Goal: Task Accomplishment & Management: Manage account settings

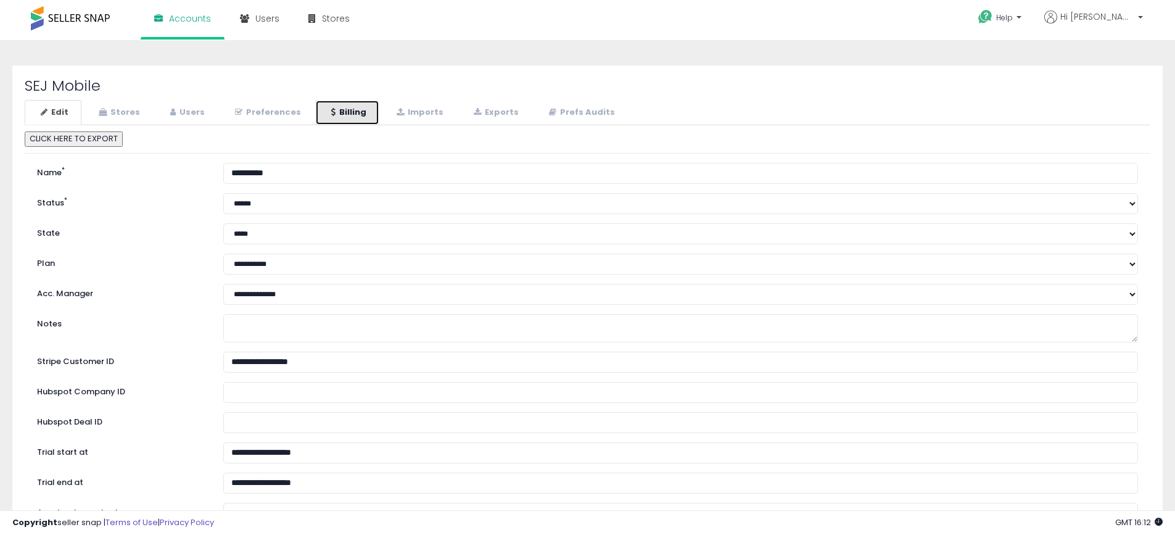
click at [331, 113] on icon at bounding box center [333, 112] width 4 height 8
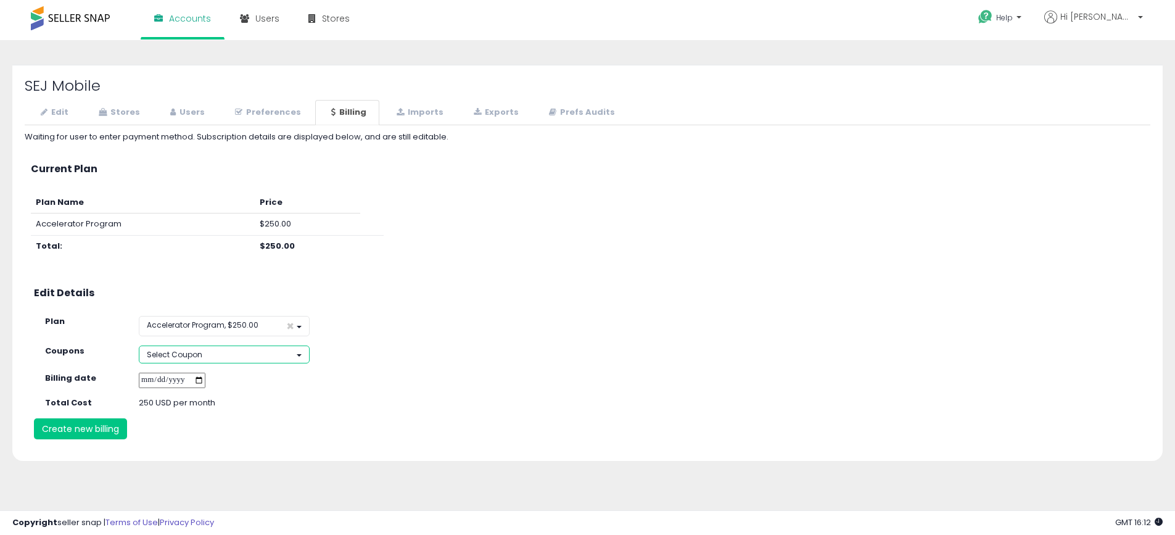
click at [244, 356] on button "Select Coupon" at bounding box center [224, 354] width 171 height 18
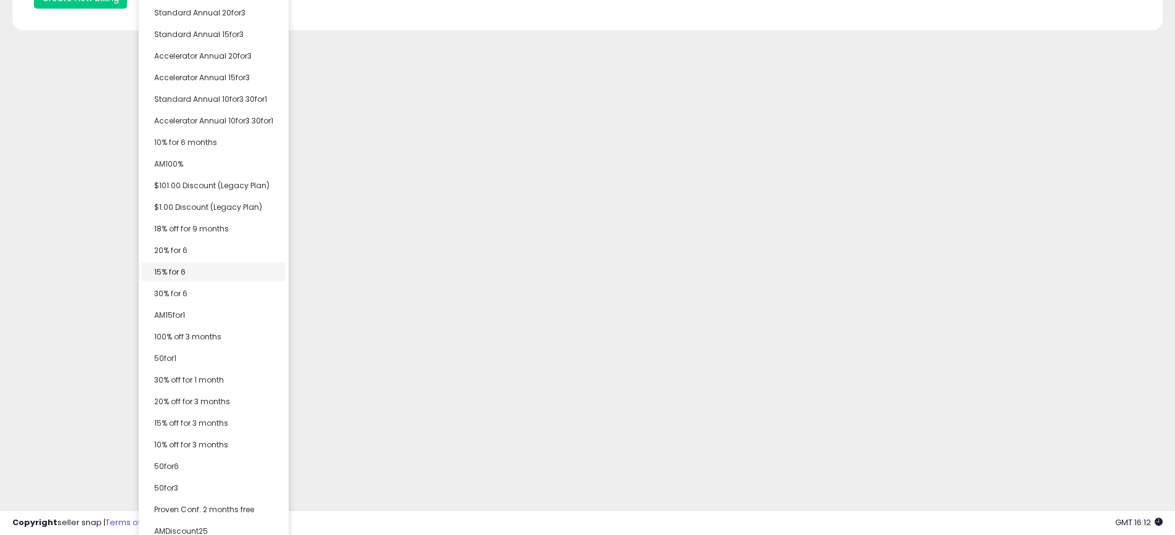
scroll to position [432, 0]
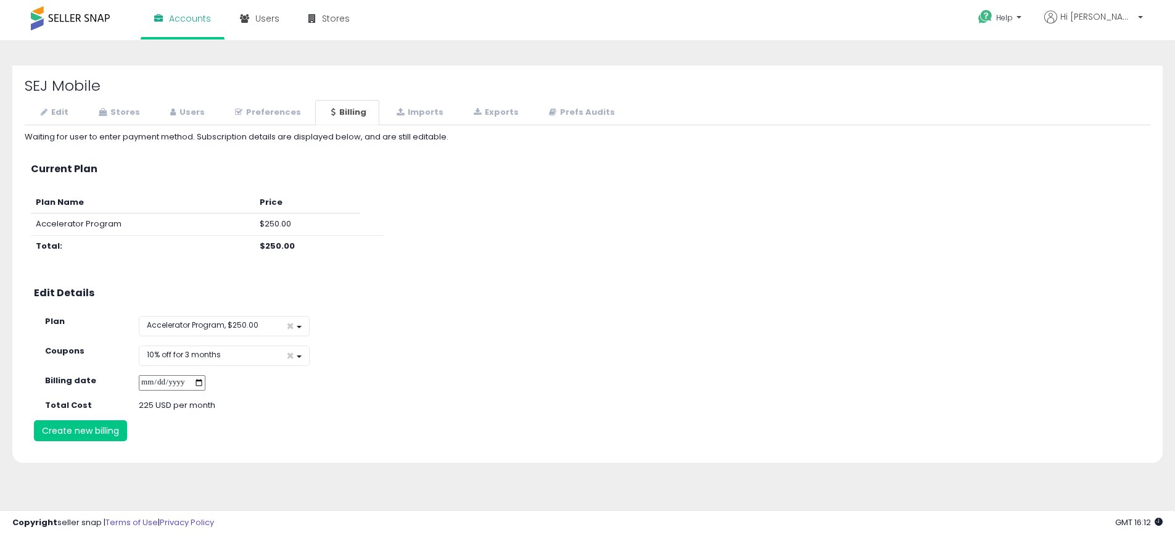
click at [235, 443] on div "SEJ Mobile Edit Stores Users Preferences Billing" at bounding box center [587, 264] width 1150 height 398
click at [83, 436] on button "Create new billing" at bounding box center [80, 430] width 93 height 21
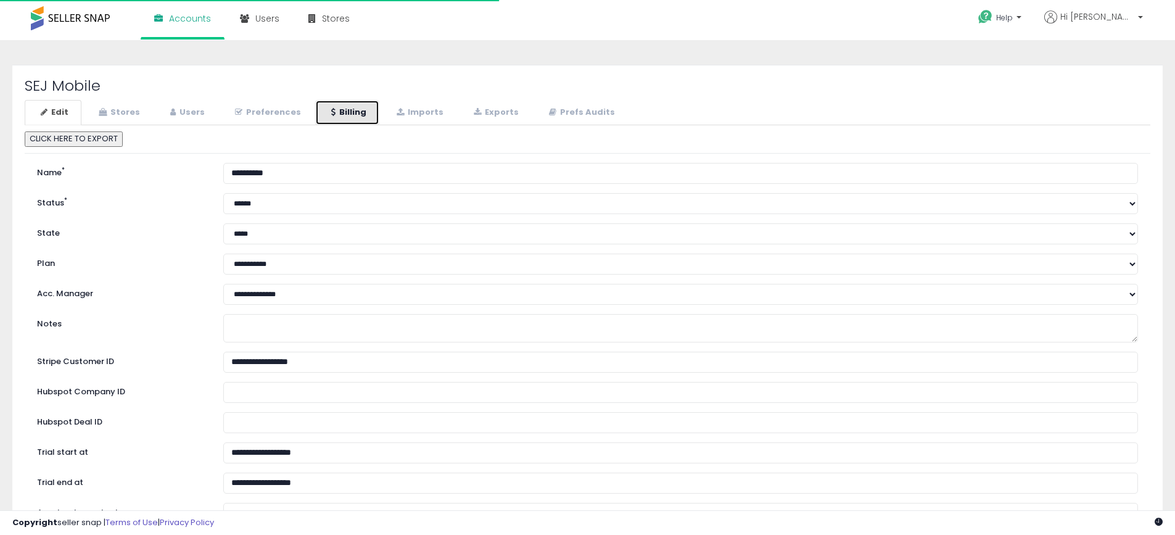
click at [353, 120] on link "Billing" at bounding box center [347, 112] width 64 height 25
